Goal: Information Seeking & Learning: Check status

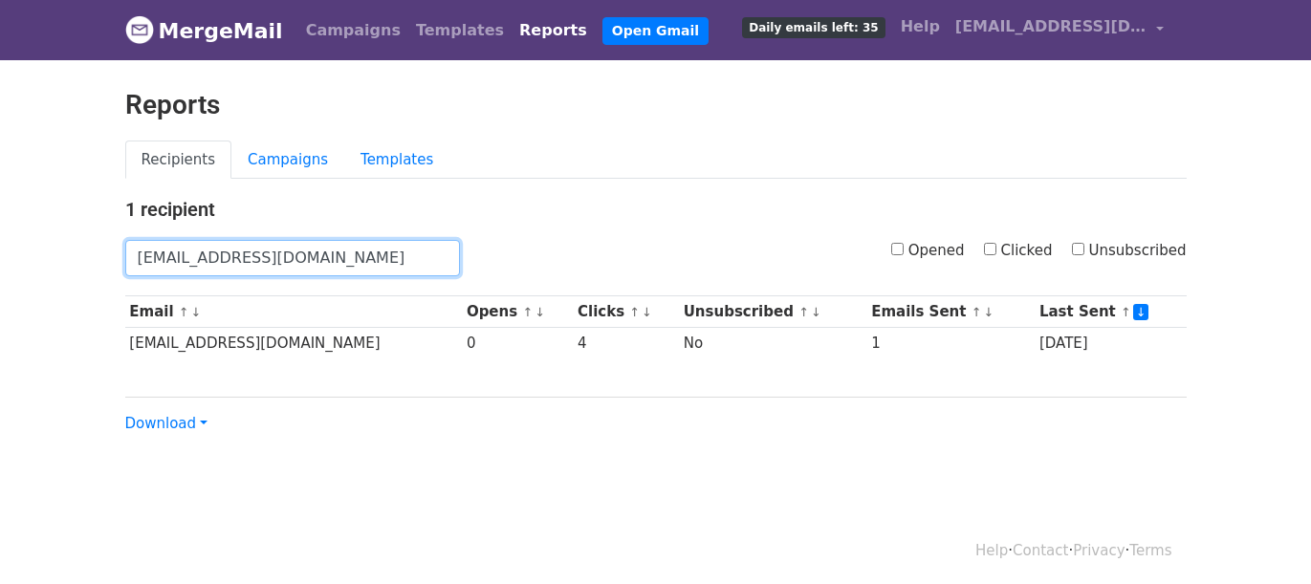
click at [294, 250] on input "[EMAIL_ADDRESS][DOMAIN_NAME]" at bounding box center [292, 258] width 335 height 36
paste input "[PERSON_NAME].jan@heb"
type input "[PERSON_NAME][EMAIL_ADDRESS][DOMAIN_NAME]"
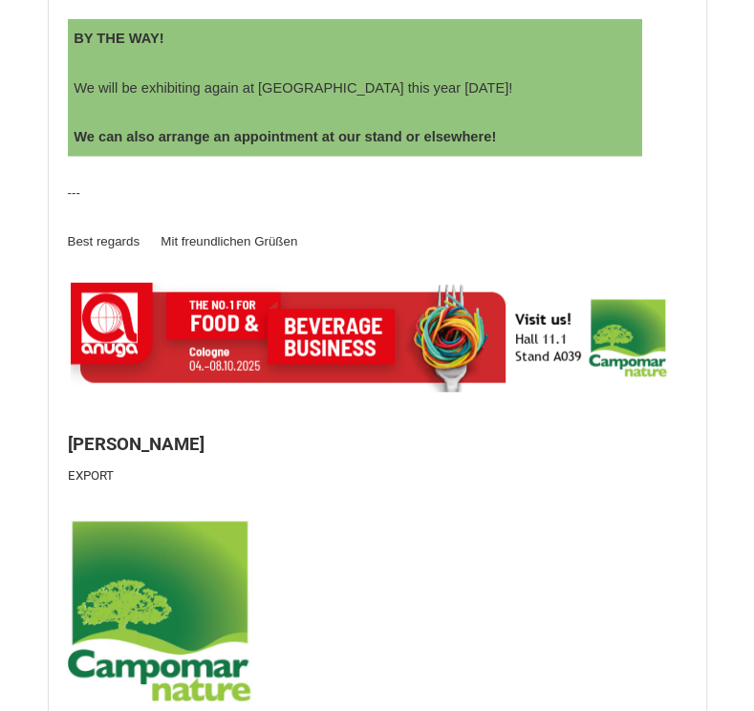
scroll to position [2008, 0]
